Goal: Navigation & Orientation: Find specific page/section

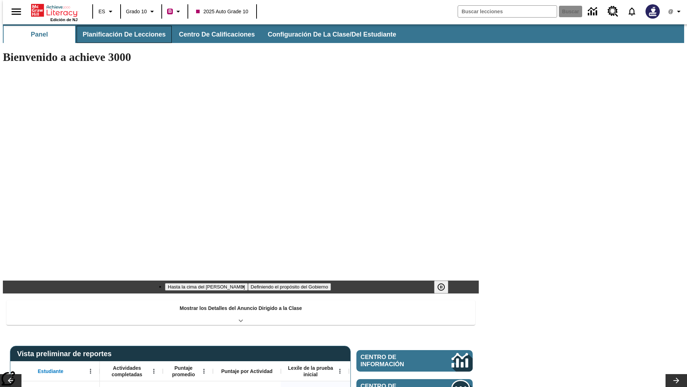
click at [120, 34] on button "Planificación de lecciones" at bounding box center [124, 34] width 95 height 17
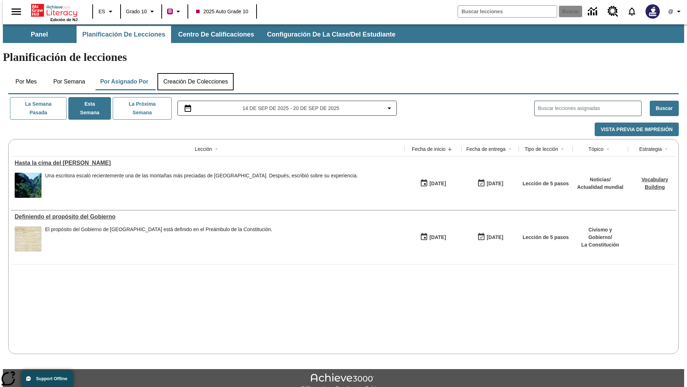
click at [195, 73] on button "Creación de colecciones" at bounding box center [196, 81] width 76 height 17
